Goal: Connect with others: Share content

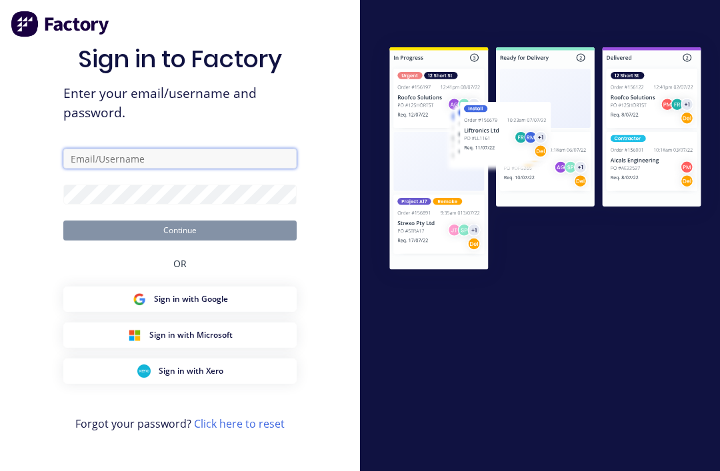
type input "[EMAIL_ADDRESS][DOMAIN_NAME]"
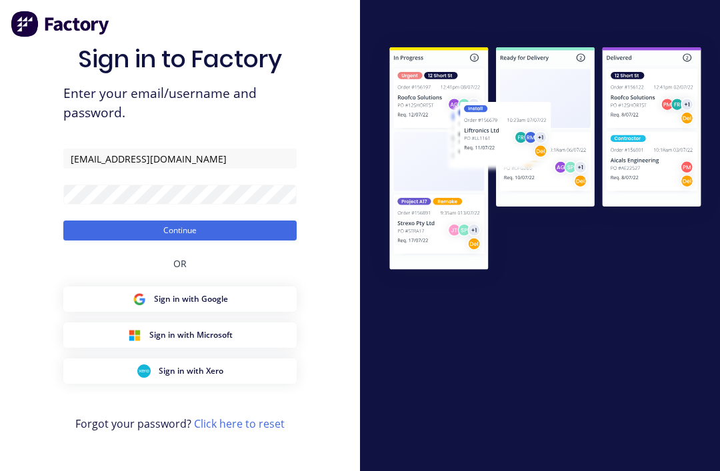
click at [180, 241] on button "Continue" at bounding box center [179, 231] width 233 height 20
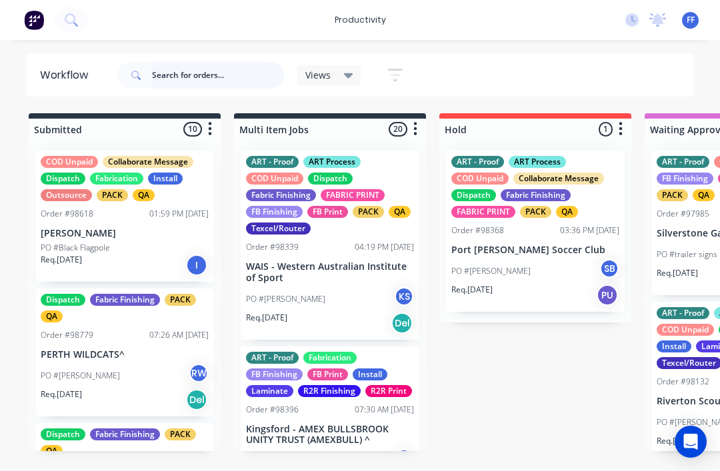
click at [249, 74] on input "text" at bounding box center [218, 75] width 132 height 27
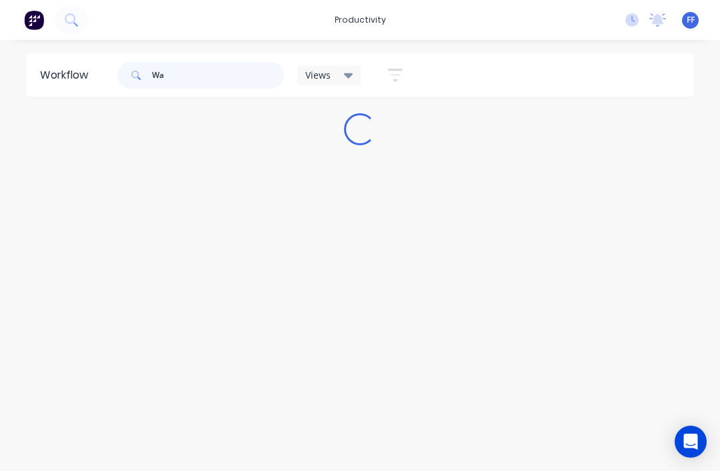
type input "W"
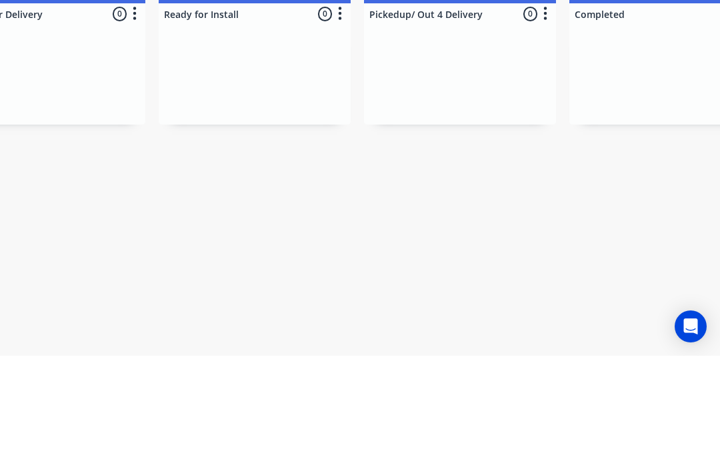
scroll to position [0, 4401]
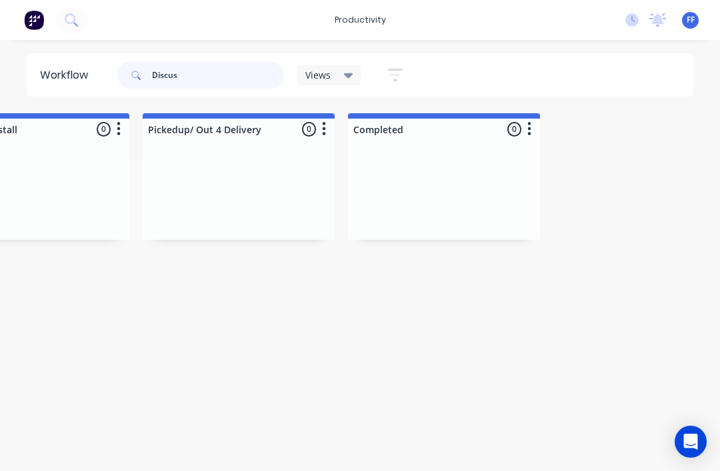
click at [264, 75] on input "Discus" at bounding box center [218, 75] width 132 height 27
type input "D"
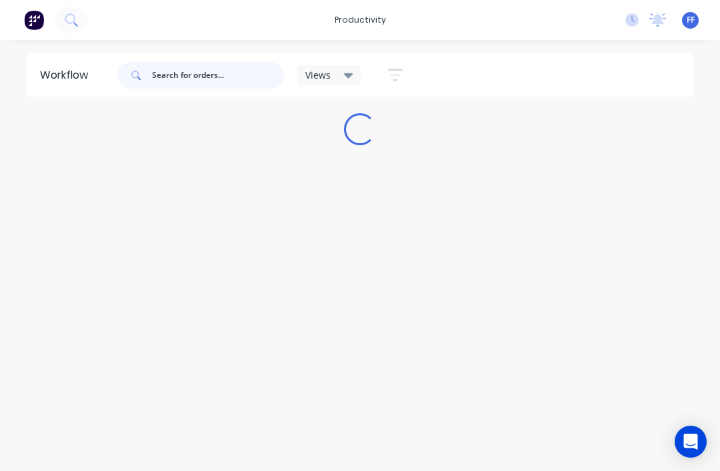
scroll to position [0, 0]
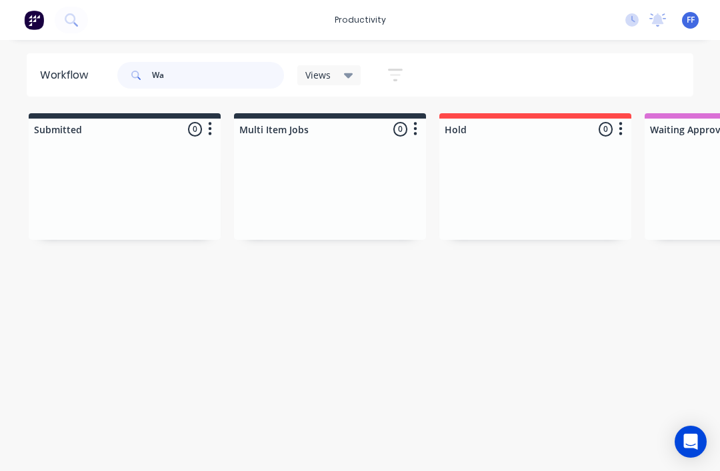
type input "W"
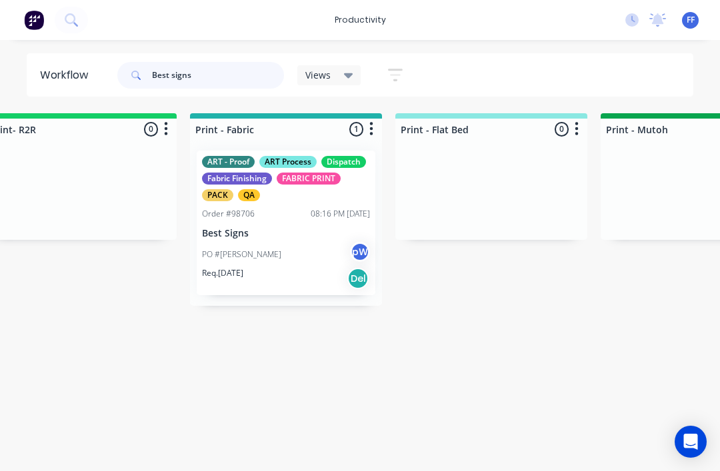
scroll to position [0, 1675]
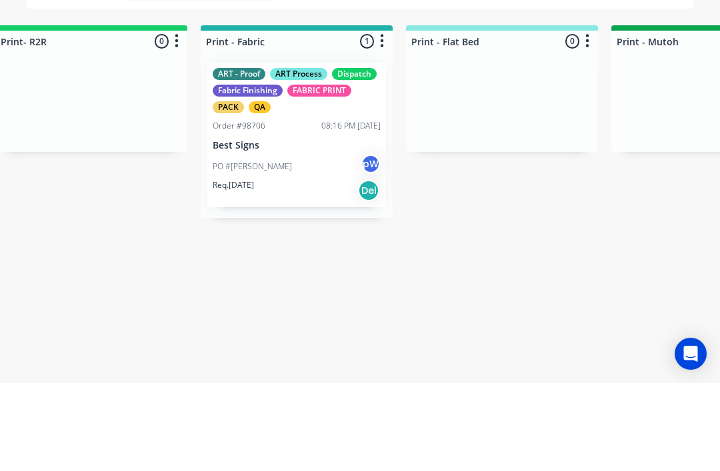
type input "Best signs"
click at [322, 228] on p "Best Signs" at bounding box center [297, 233] width 168 height 11
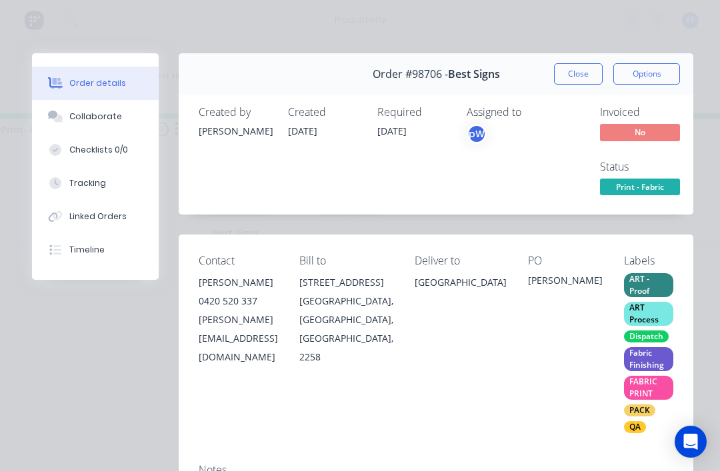
click at [103, 124] on button "Collaborate" at bounding box center [95, 116] width 127 height 33
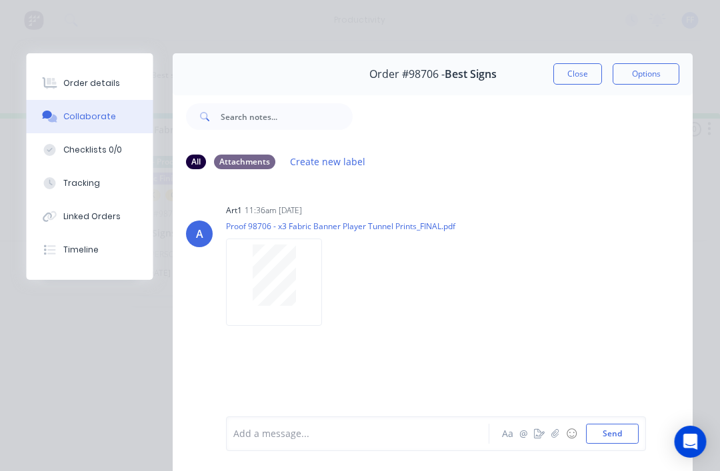
scroll to position [0, 1758]
